Goal: Task Accomplishment & Management: Use online tool/utility

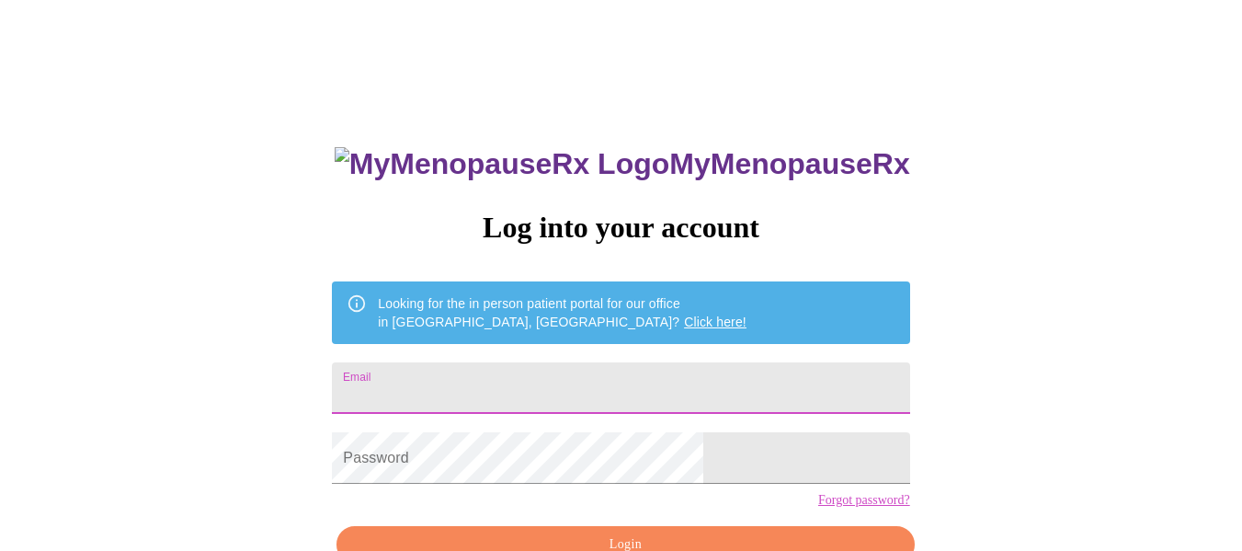
click at [637, 385] on input "Email" at bounding box center [620, 387] width 577 height 51
type input "[EMAIL_ADDRESS][DOMAIN_NAME]"
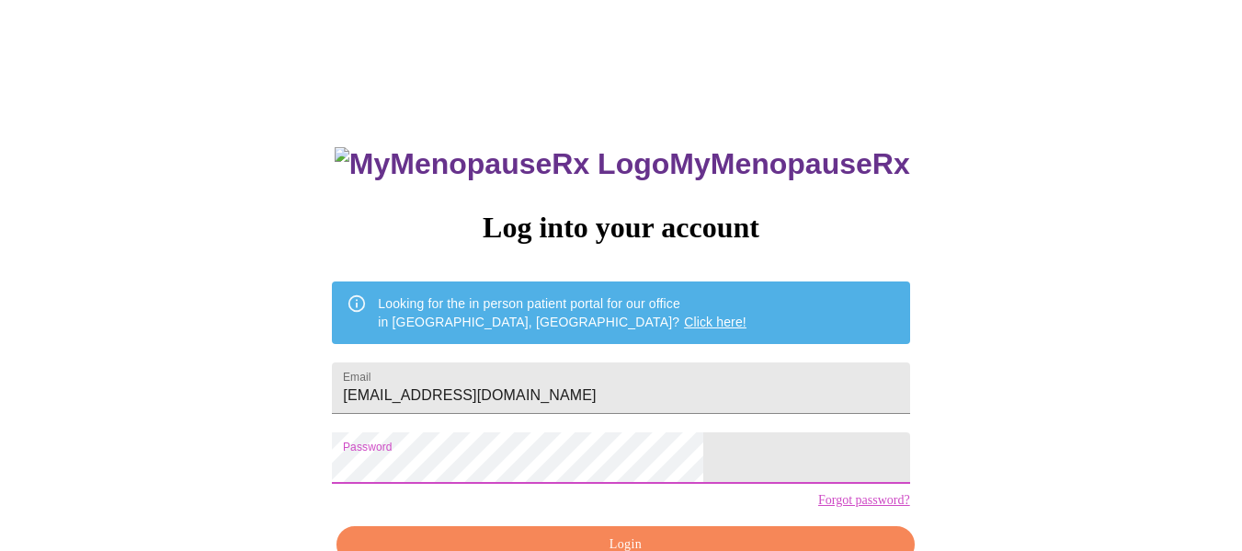
scroll to position [92, 0]
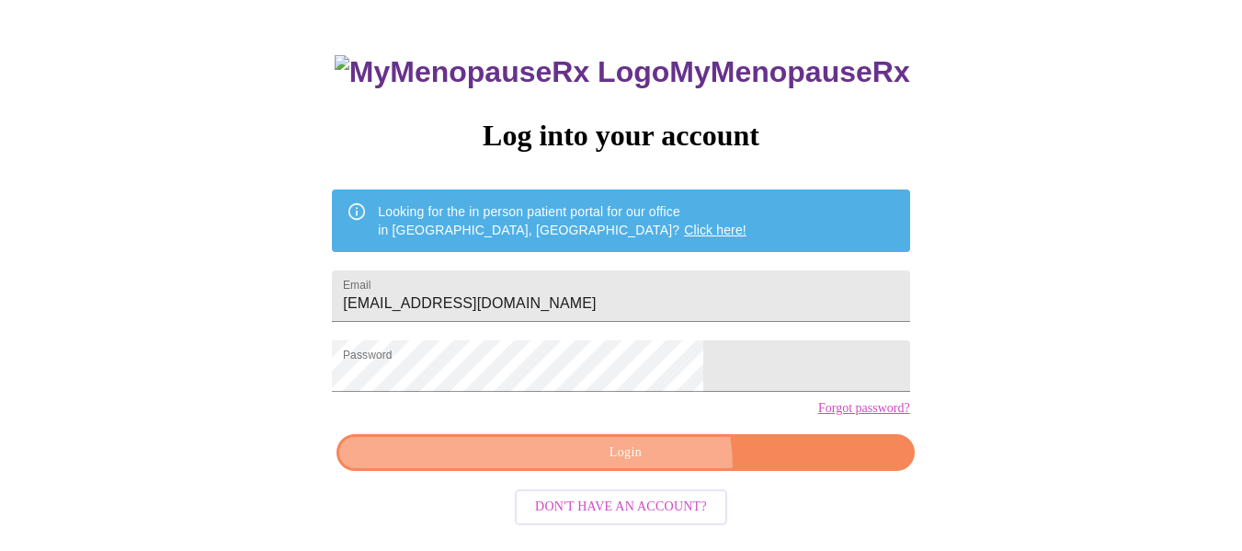
click at [638, 472] on button "Login" at bounding box center [624, 453] width 577 height 38
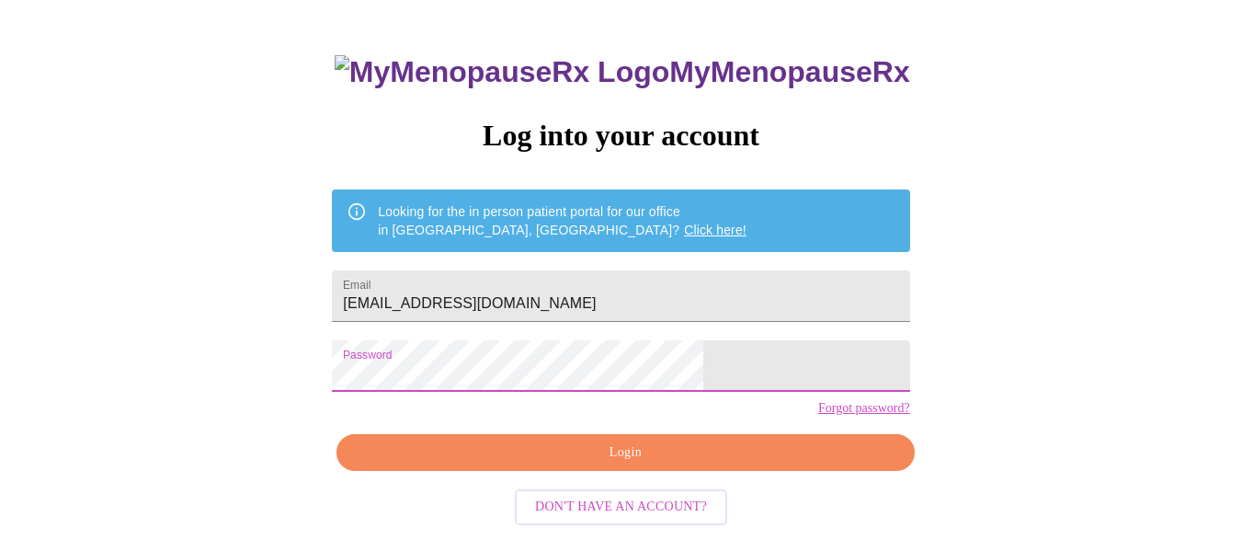
click at [587, 464] on span "Login" at bounding box center [625, 452] width 535 height 23
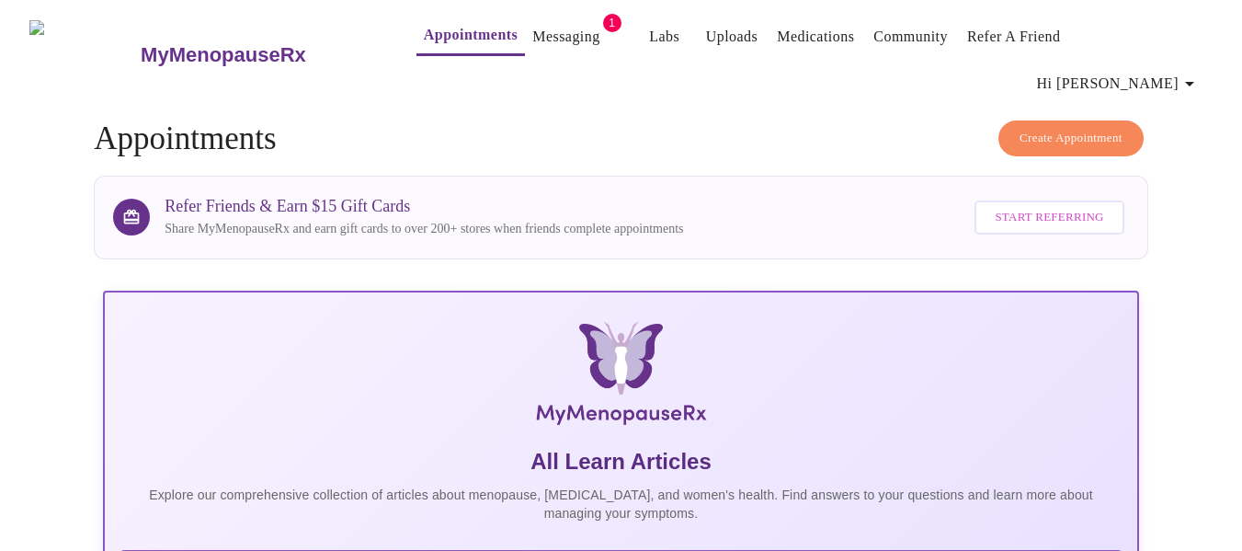
click at [457, 41] on link "Appointments" at bounding box center [471, 35] width 94 height 26
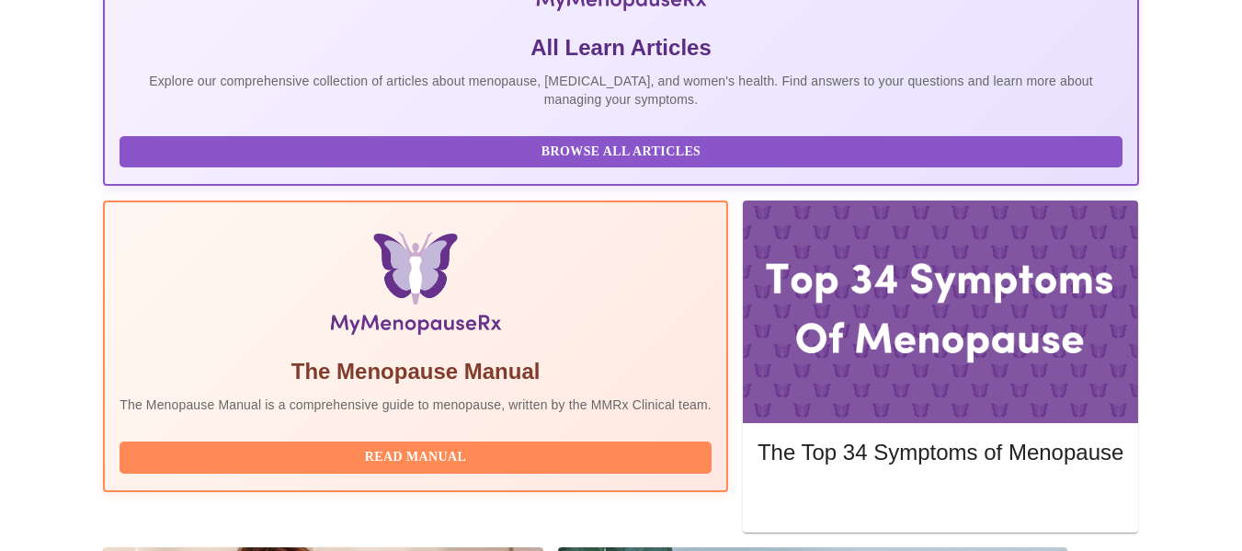
scroll to position [456, 0]
